Goal: Information Seeking & Learning: Find contact information

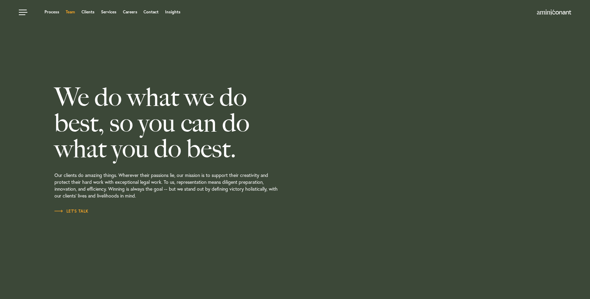
click at [73, 15] on ul "Process Team Clients Services Careers Contact Insights" at bounding box center [225, 12] width 412 height 7
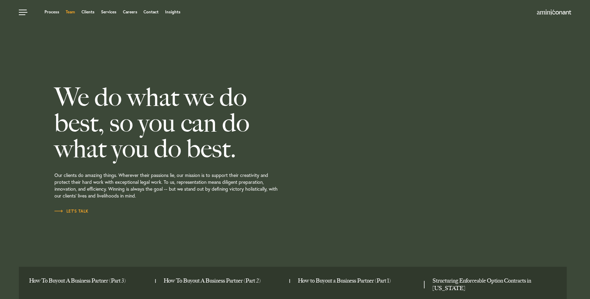
click at [72, 12] on link "Team" at bounding box center [70, 12] width 9 height 4
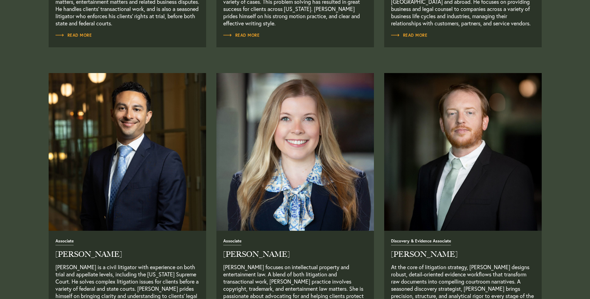
scroll to position [824, 0]
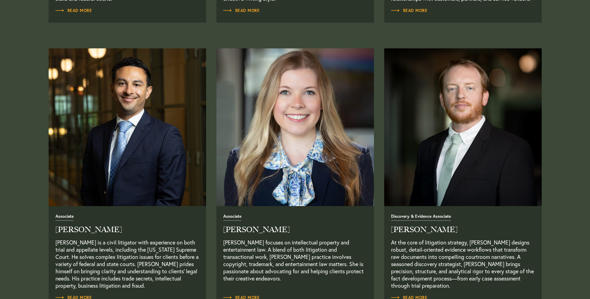
click at [302, 201] on img "Read Full Bio" at bounding box center [294, 126] width 165 height 165
